Goal: Task Accomplishment & Management: Manage account settings

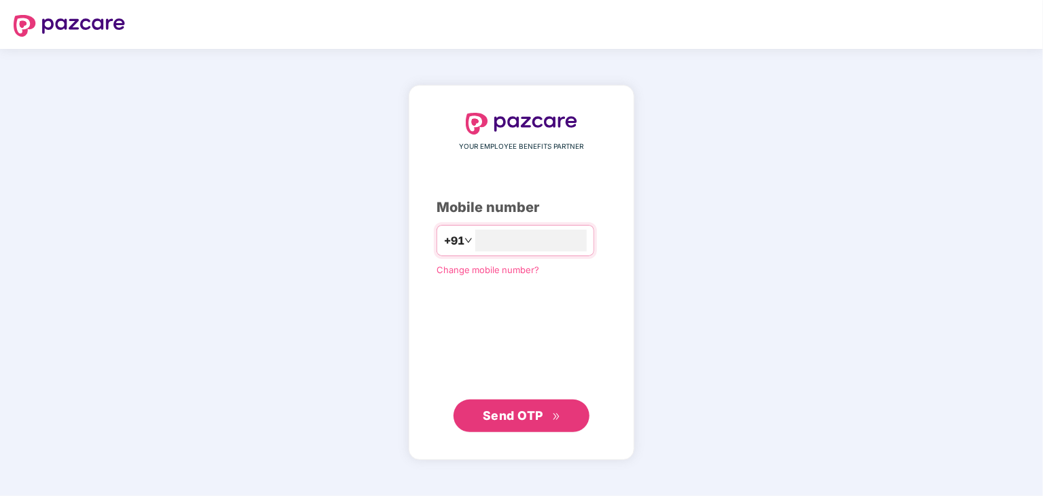
type input "**********"
click at [499, 417] on span "Send OTP" at bounding box center [513, 415] width 61 height 14
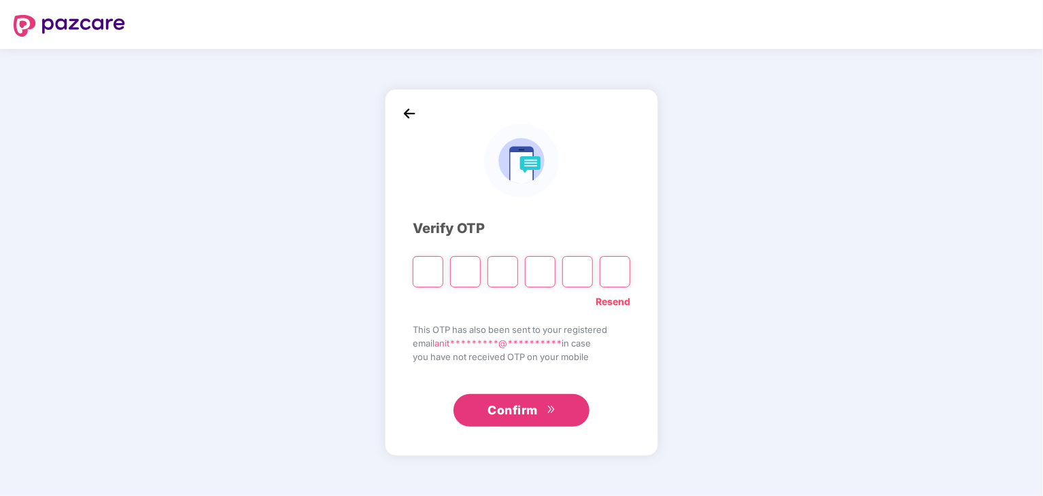
click at [605, 301] on link "Resend" at bounding box center [613, 301] width 35 height 15
click at [428, 271] on input "Please enter verification code. Digit 1" at bounding box center [428, 271] width 31 height 31
type input "*"
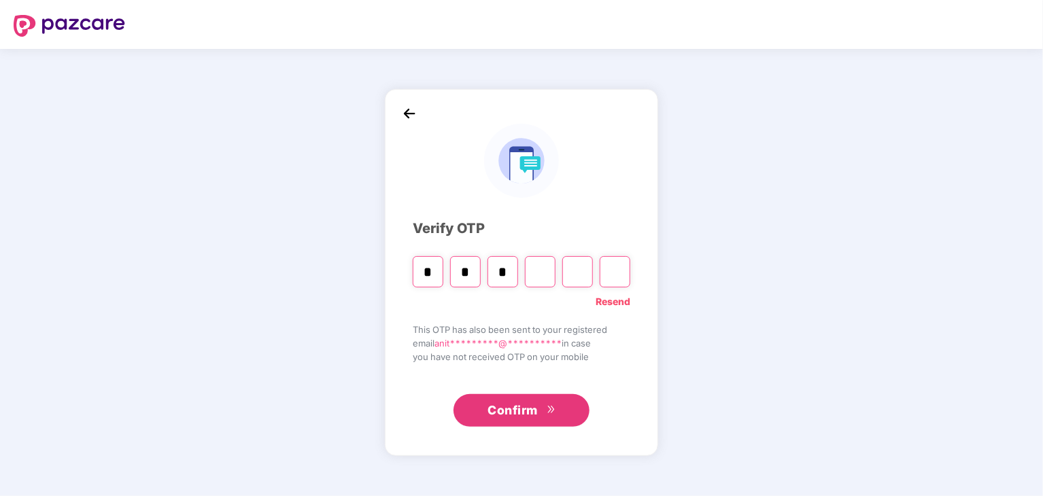
type input "*"
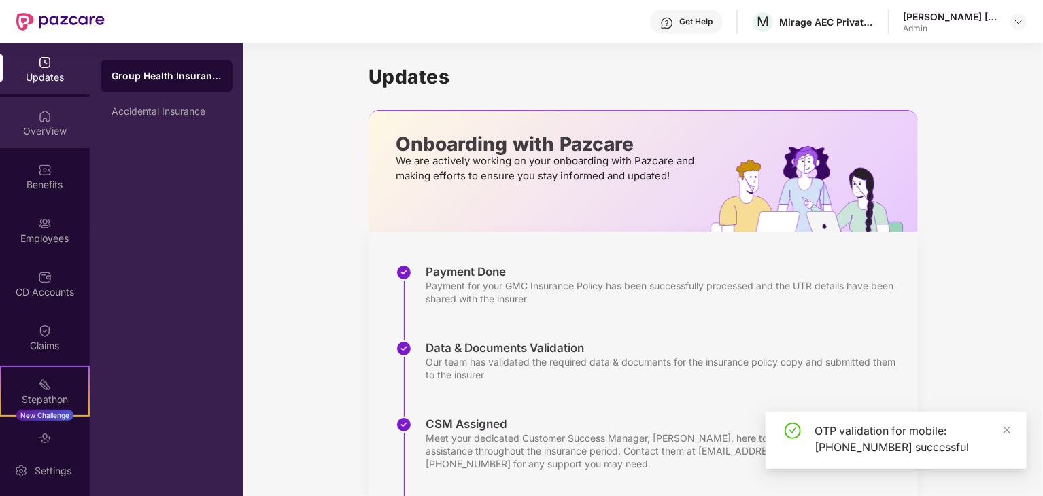
click at [46, 119] on img at bounding box center [45, 117] width 14 height 14
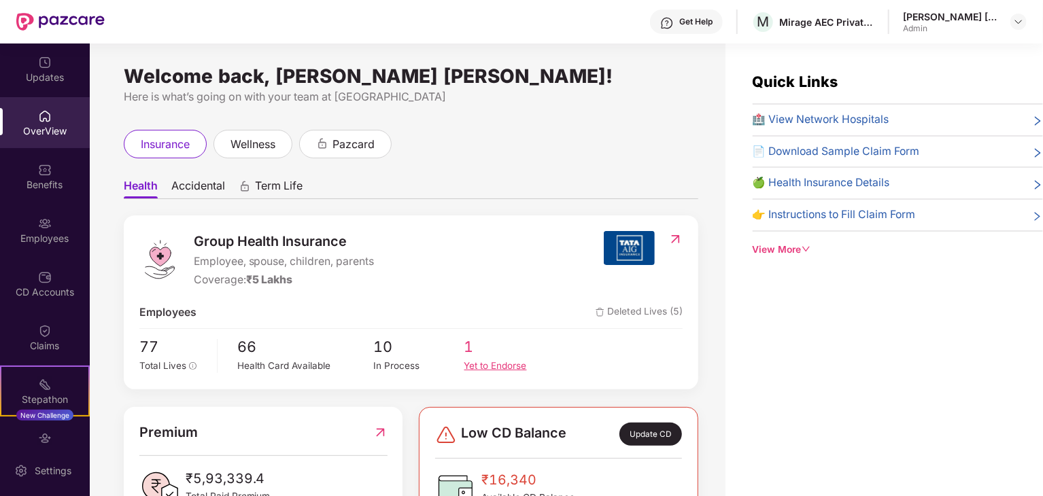
click at [487, 359] on div "Yet to Endorse" at bounding box center [510, 366] width 90 height 14
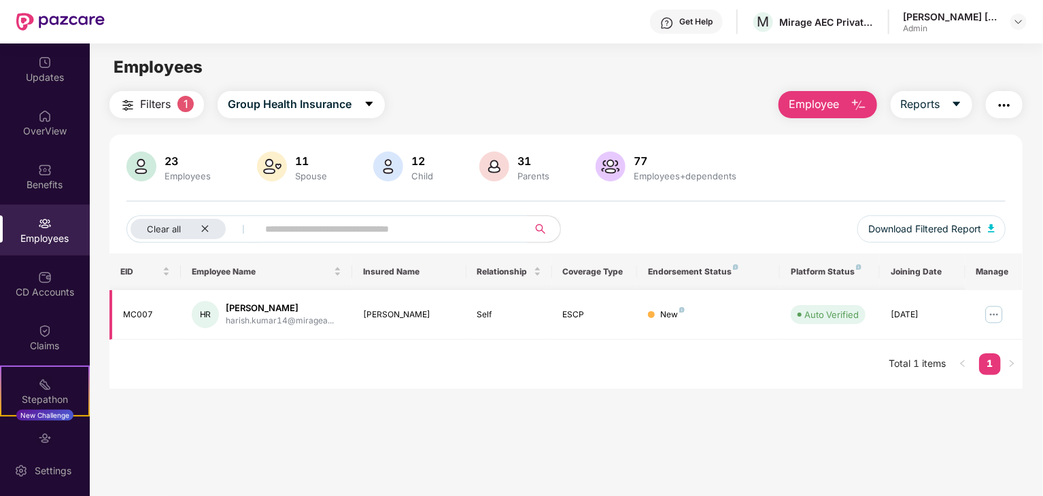
click at [437, 322] on td "[PERSON_NAME]" at bounding box center [409, 315] width 114 height 50
click at [993, 317] on img at bounding box center [994, 315] width 22 height 22
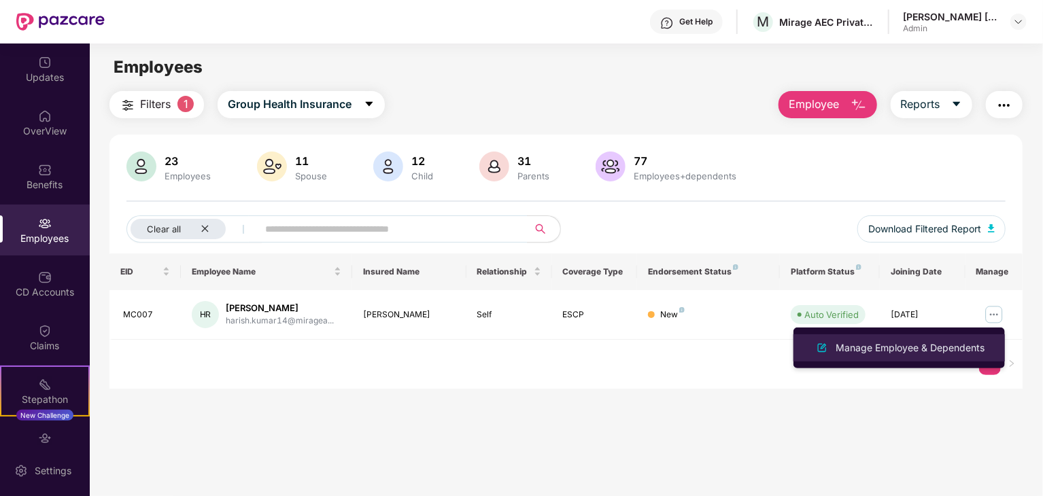
click at [969, 341] on div "Manage Employee & Dependents" at bounding box center [910, 348] width 154 height 15
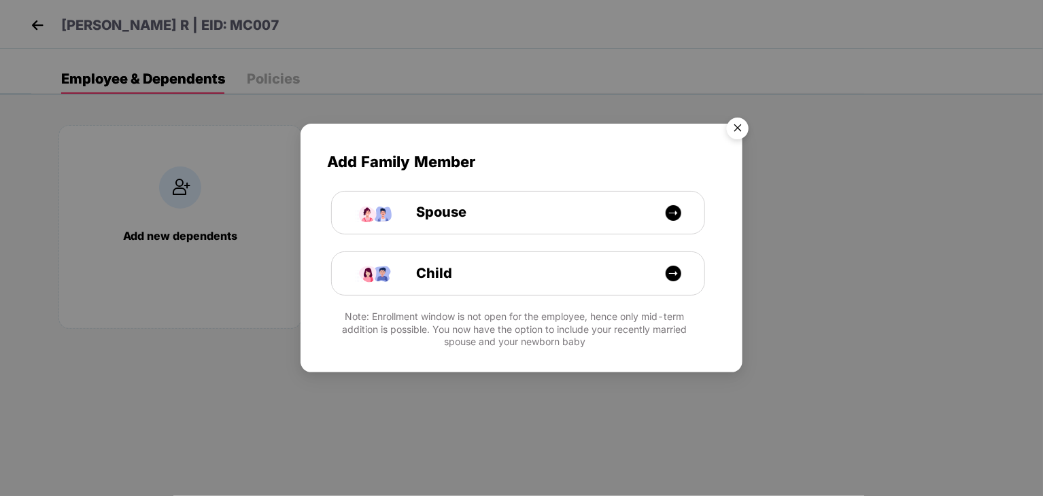
click at [746, 126] on img "Close" at bounding box center [738, 131] width 38 height 38
